Goal: Transaction & Acquisition: Purchase product/service

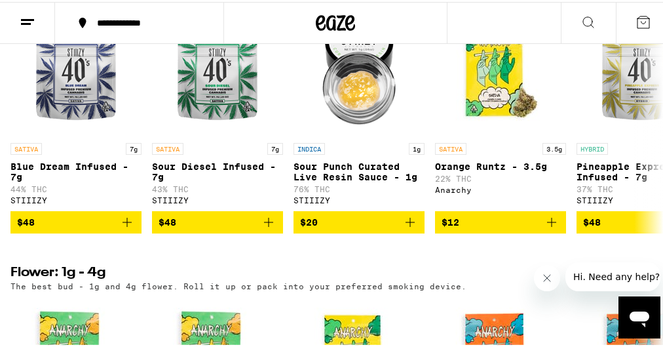
scroll to position [1149, 0]
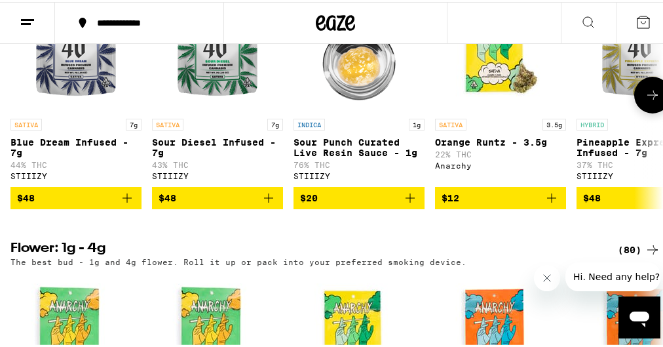
click at [644, 111] on button at bounding box center [652, 93] width 37 height 37
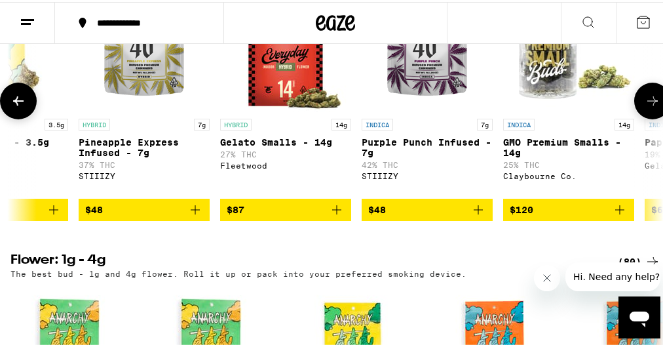
scroll to position [0, 499]
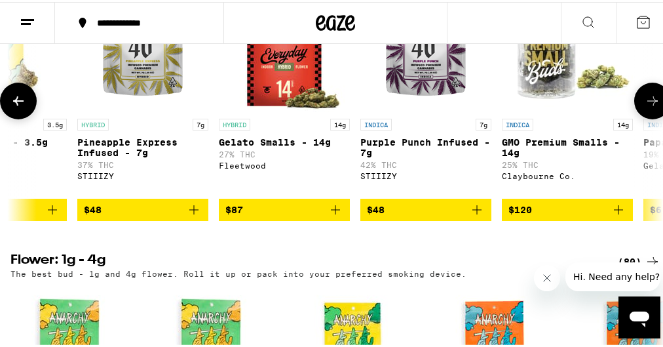
click at [644, 117] on button at bounding box center [652, 99] width 37 height 37
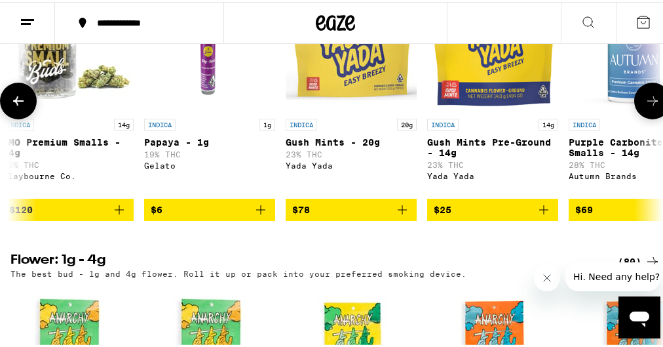
click at [645, 117] on button at bounding box center [652, 99] width 37 height 37
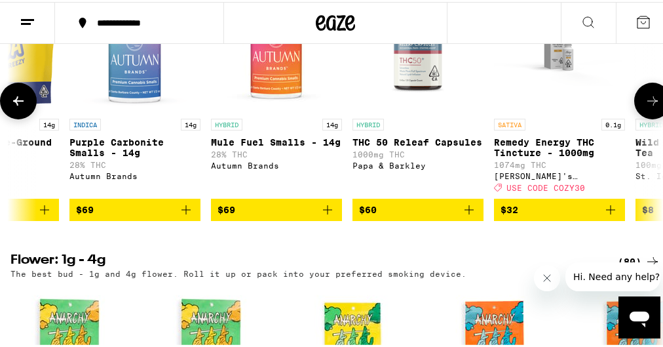
click at [645, 117] on button at bounding box center [652, 99] width 37 height 37
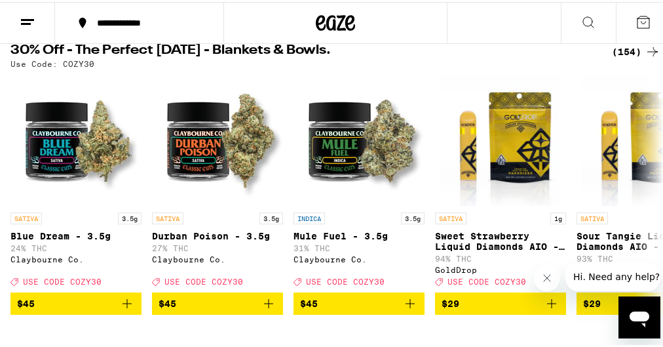
scroll to position [153, 0]
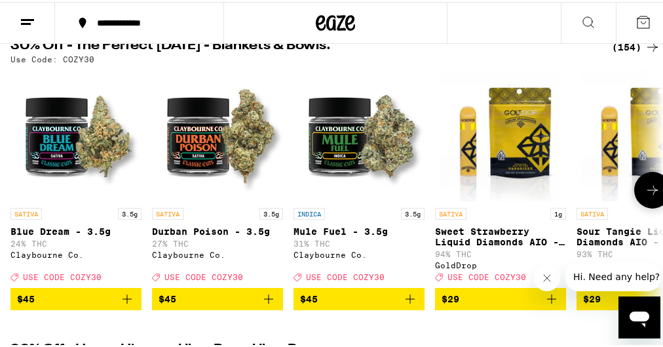
click at [642, 183] on button at bounding box center [652, 188] width 37 height 37
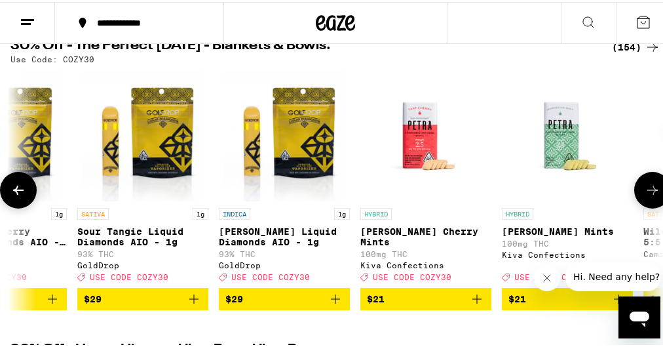
click at [645, 189] on icon at bounding box center [653, 188] width 16 height 16
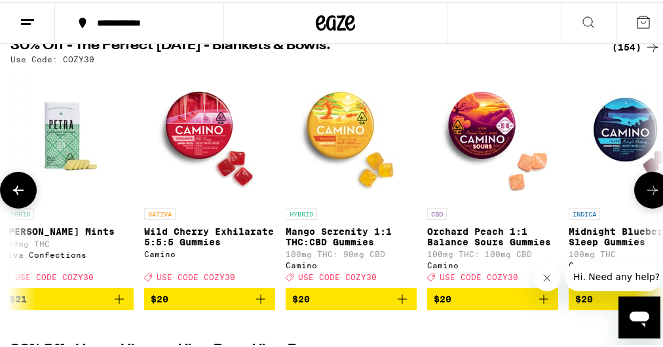
click at [645, 189] on icon at bounding box center [653, 188] width 16 height 16
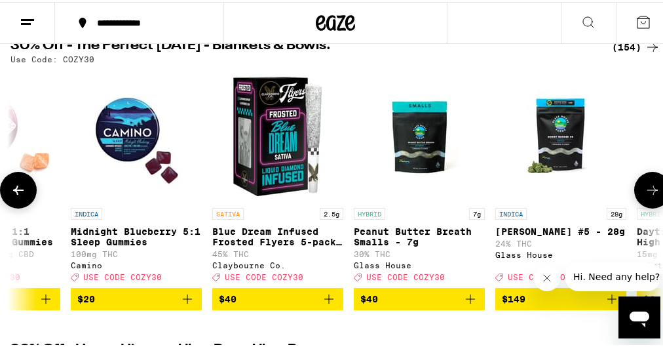
click at [645, 189] on icon at bounding box center [653, 188] width 16 height 16
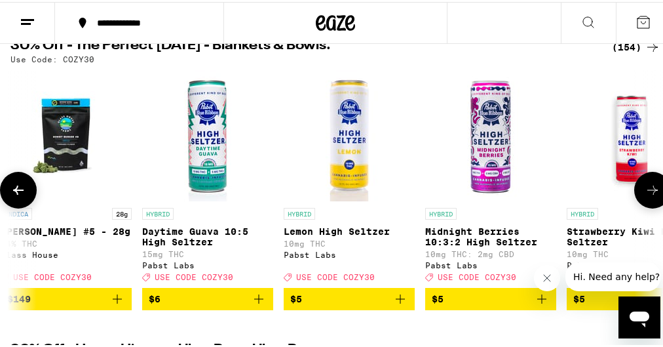
scroll to position [0, 1997]
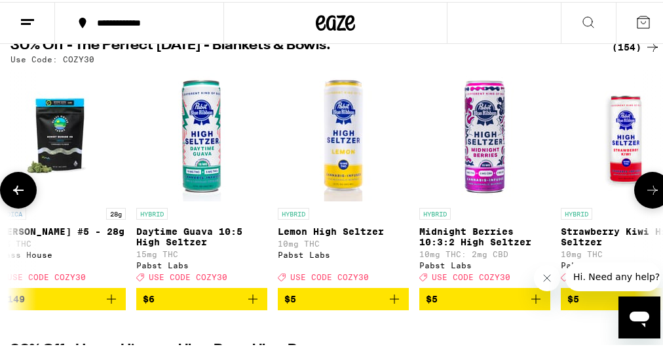
click at [21, 196] on icon at bounding box center [18, 188] width 16 height 16
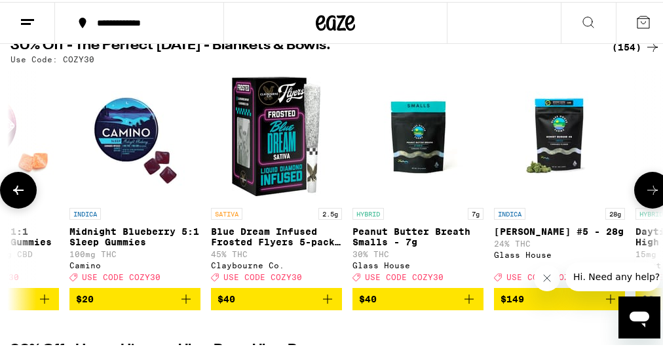
scroll to position [0, 1498]
click at [646, 196] on icon at bounding box center [653, 188] width 16 height 16
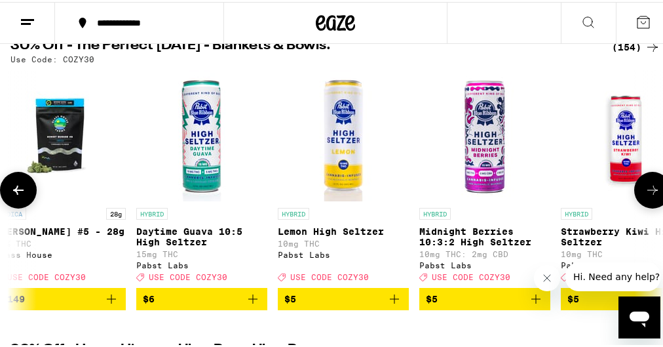
click at [646, 196] on icon at bounding box center [653, 188] width 16 height 16
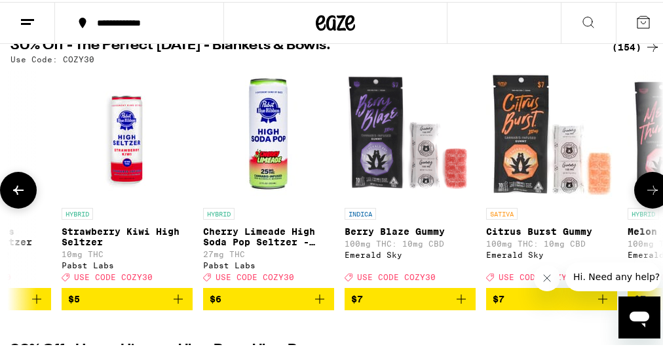
click at [646, 196] on icon at bounding box center [653, 188] width 16 height 16
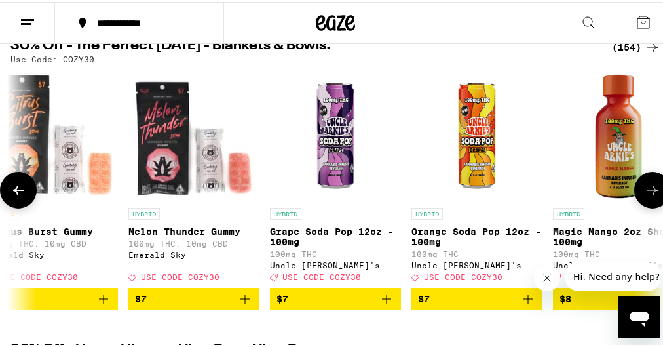
click at [646, 196] on icon at bounding box center [653, 188] width 16 height 16
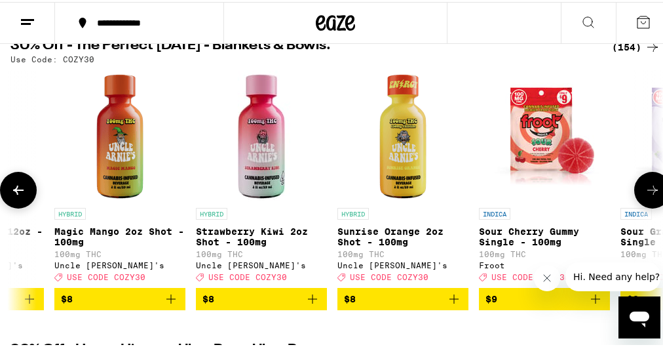
click at [646, 196] on icon at bounding box center [653, 188] width 16 height 16
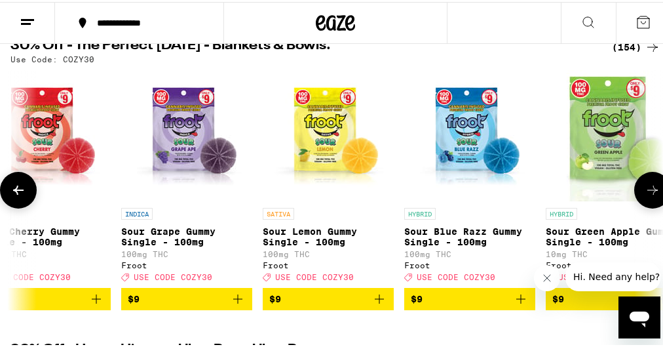
click at [646, 196] on icon at bounding box center [653, 188] width 16 height 16
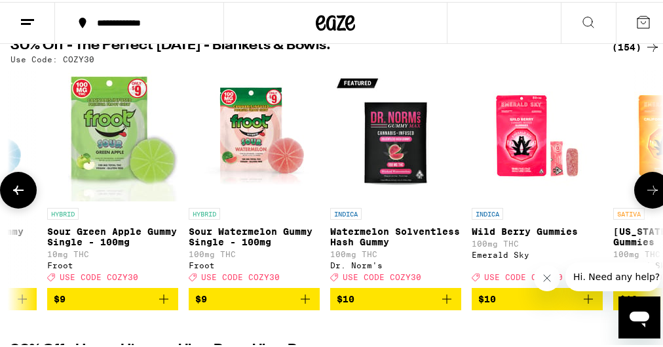
click at [646, 196] on icon at bounding box center [653, 188] width 16 height 16
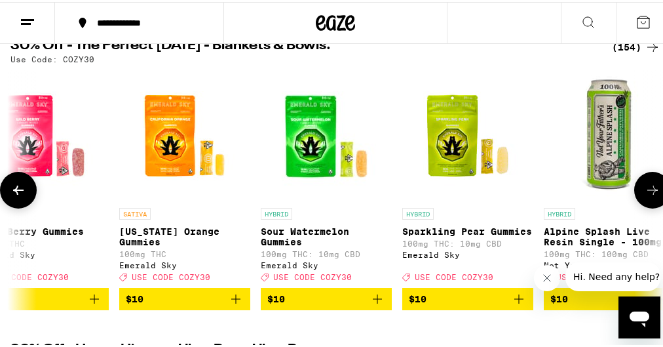
click at [646, 196] on icon at bounding box center [653, 188] width 16 height 16
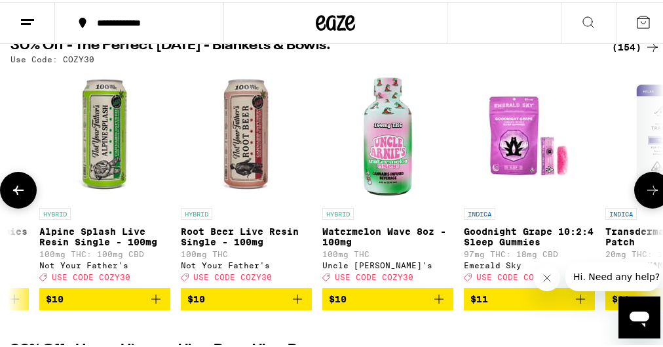
click at [646, 196] on icon at bounding box center [653, 188] width 16 height 16
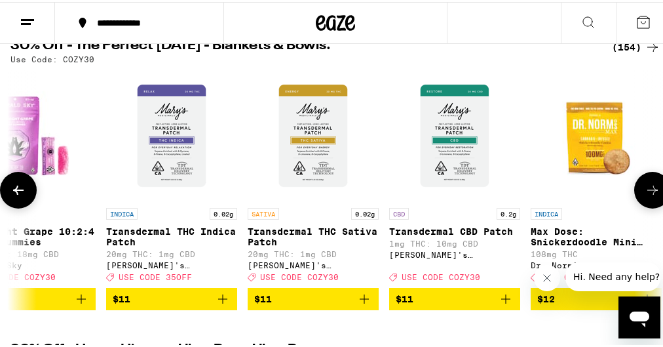
scroll to position [0, 5991]
